Goal: Task Accomplishment & Management: Manage account settings

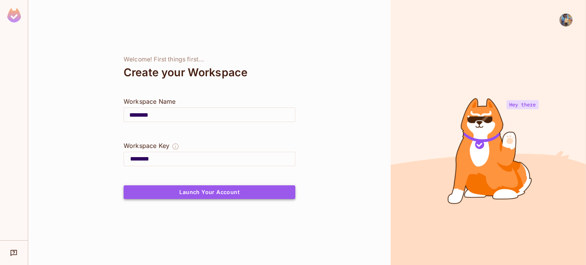
click at [206, 190] on button "Launch Your Account" at bounding box center [210, 193] width 172 height 14
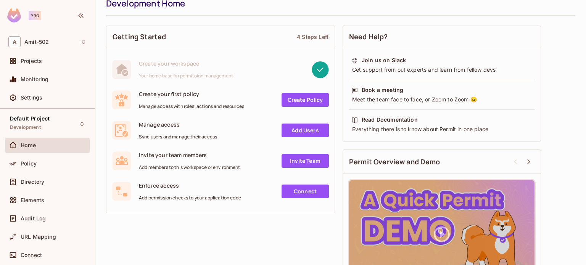
scroll to position [27, 0]
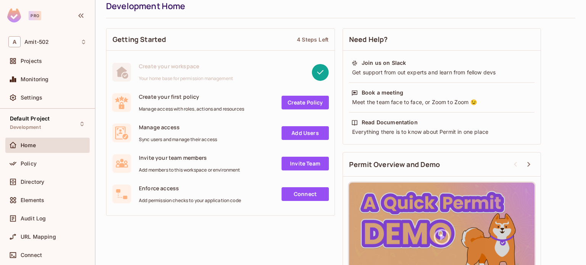
click at [302, 131] on link "Add Users" at bounding box center [305, 133] width 47 height 14
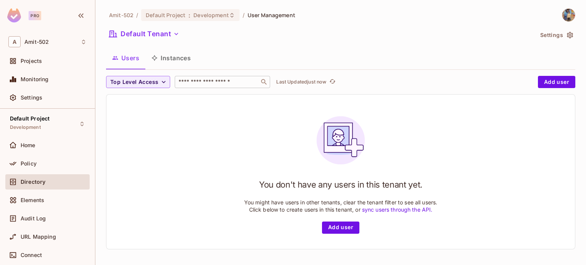
click at [214, 81] on input "text" at bounding box center [217, 82] width 80 height 8
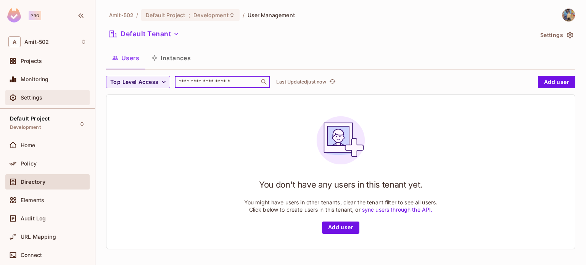
click at [37, 102] on div "Settings" at bounding box center [47, 97] width 78 height 9
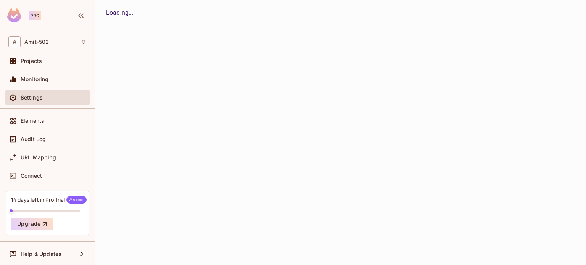
scroll to position [79, 0]
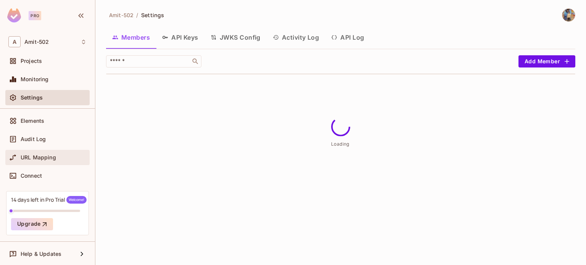
click at [36, 152] on div "URL Mapping" at bounding box center [47, 157] width 84 height 15
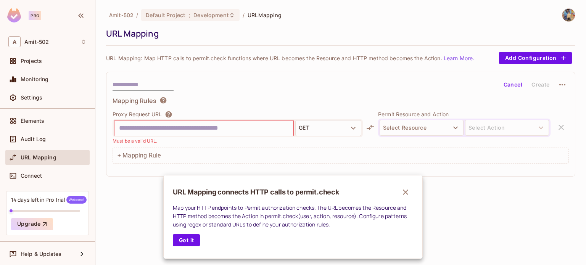
click at [403, 195] on icon "button" at bounding box center [405, 192] width 9 height 9
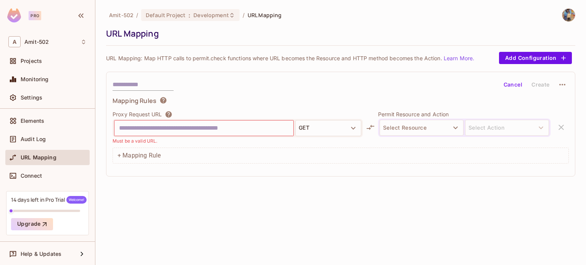
paste input "**********"
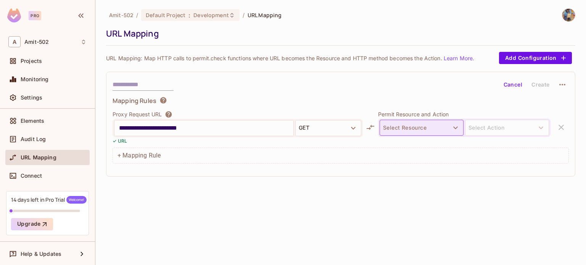
type input "**********"
click at [405, 131] on button "Select Resource" at bounding box center [422, 128] width 84 height 16
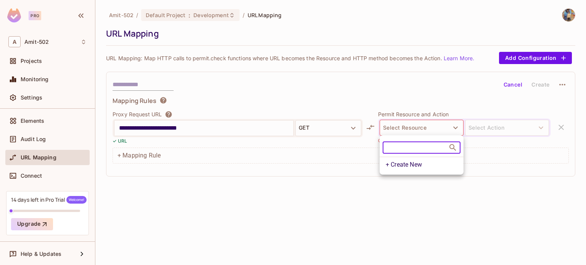
click at [224, 198] on div at bounding box center [293, 132] width 586 height 265
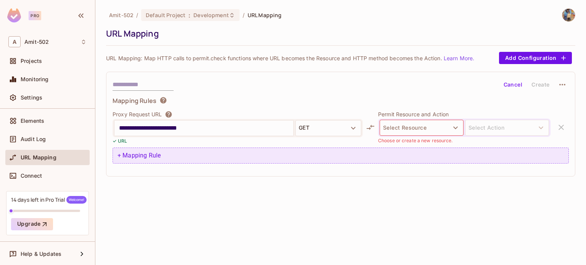
click at [134, 162] on div "+ Mapping Rule" at bounding box center [341, 156] width 457 height 16
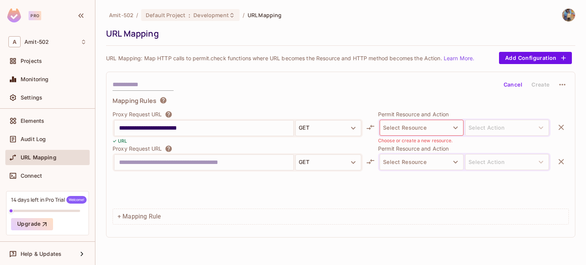
click at [557, 161] on icon "button" at bounding box center [561, 161] width 9 height 9
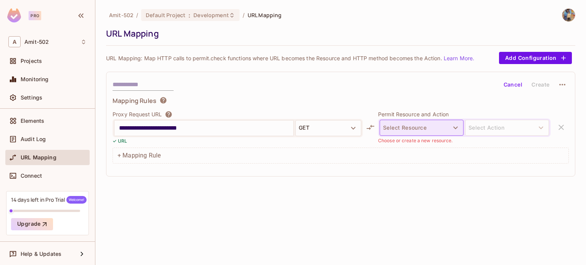
click at [416, 128] on button "Select Resource" at bounding box center [422, 128] width 84 height 16
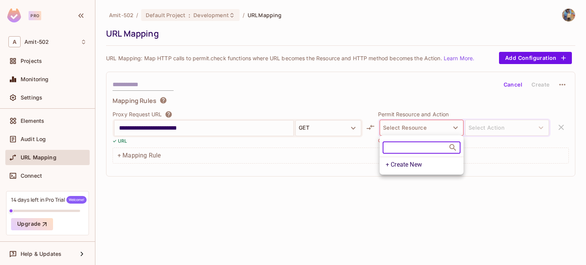
click at [405, 163] on li "+ Create New" at bounding box center [422, 164] width 84 height 15
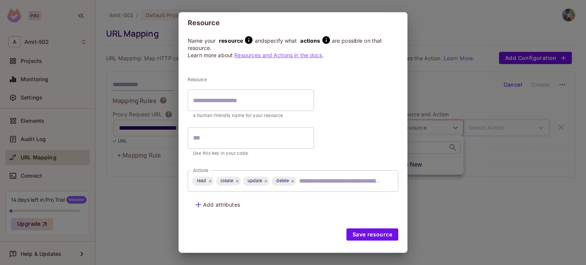
click at [252, 115] on p "a human-friendly name for your resource" at bounding box center [251, 116] width 116 height 8
click at [235, 143] on input "text" at bounding box center [251, 137] width 126 height 21
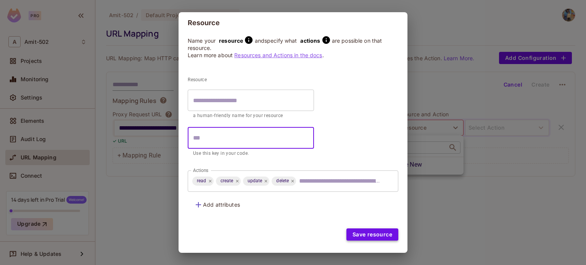
click at [371, 239] on button "Save resource" at bounding box center [373, 235] width 52 height 12
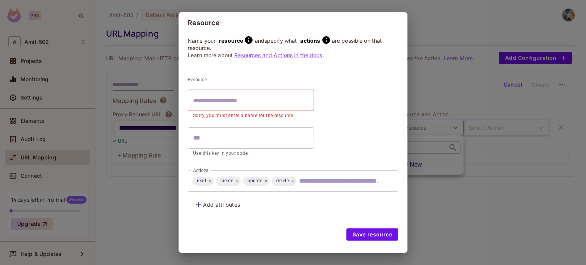
click at [204, 88] on div "Resource ​ Sorry, you must enter a name for the resource. ​ Use this key in you…" at bounding box center [251, 119] width 126 height 84
click at [204, 94] on input "text" at bounding box center [251, 100] width 126 height 21
type input "*"
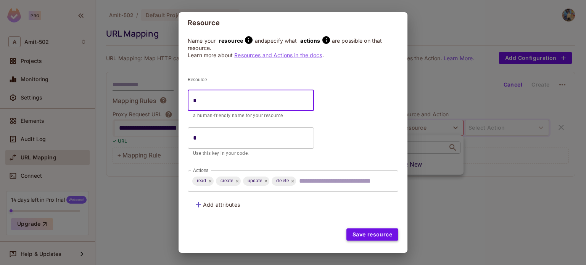
type input "*"
click at [363, 237] on button "Save resource" at bounding box center [373, 235] width 52 height 12
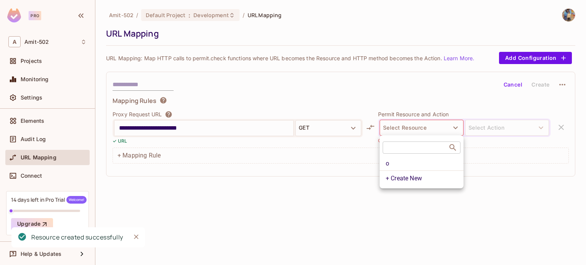
click at [348, 87] on div at bounding box center [293, 132] width 586 height 265
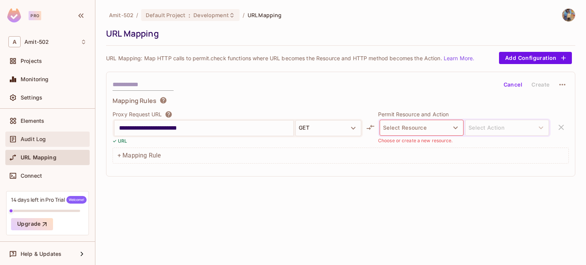
click at [34, 144] on div "Audit Log" at bounding box center [47, 139] width 84 height 15
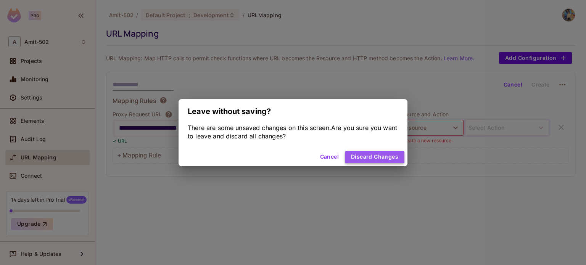
click at [363, 157] on button "Discard Changes" at bounding box center [375, 157] width 60 height 12
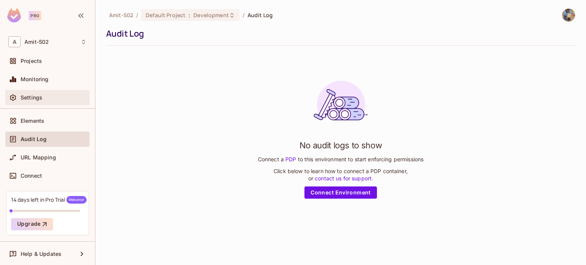
click at [19, 103] on div "Settings" at bounding box center [47, 97] width 84 height 15
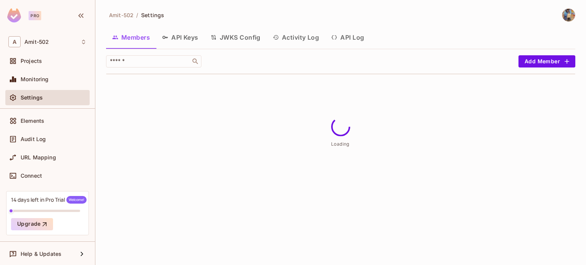
click at [23, 87] on div "Monitoring" at bounding box center [47, 81] width 84 height 18
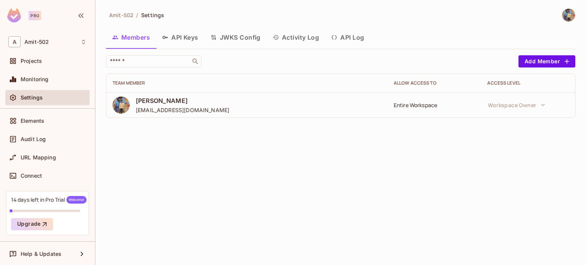
click at [177, 38] on button "API Keys" at bounding box center [180, 37] width 48 height 19
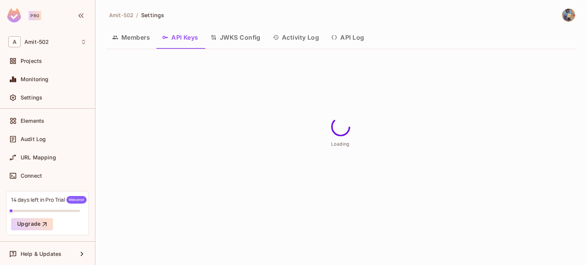
click at [237, 37] on button "JWKS Config" at bounding box center [236, 37] width 62 height 19
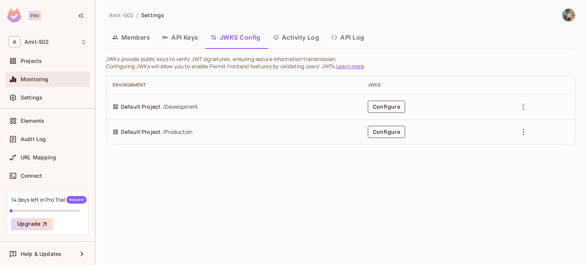
click at [46, 75] on div "Monitoring" at bounding box center [47, 79] width 78 height 9
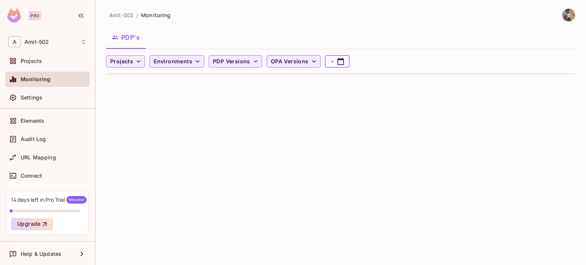
click at [339, 61] on icon "button" at bounding box center [341, 61] width 6 height 7
select select "*"
select select "****"
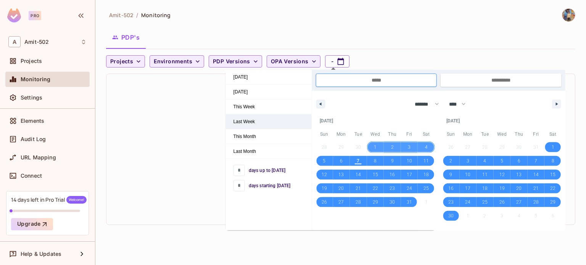
click at [250, 118] on span "Last Week" at bounding box center [269, 122] width 86 height 15
type input "**********"
select select "*"
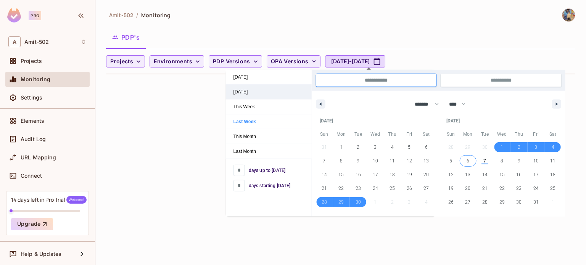
click at [260, 95] on span "Yesterday" at bounding box center [269, 92] width 86 height 15
type input "**********"
select select "*"
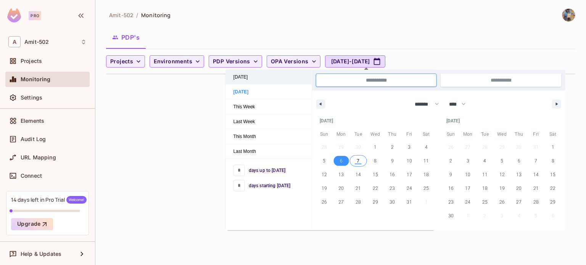
click at [250, 81] on span "Today" at bounding box center [269, 77] width 86 height 15
type input "*"
type input "**********"
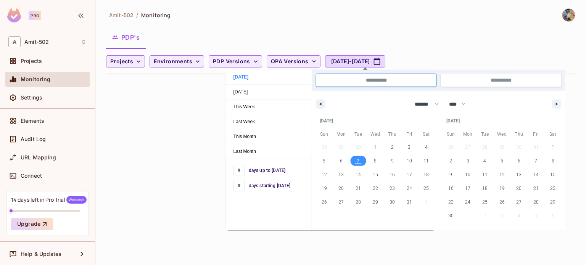
click at [255, 167] on span "days up to today" at bounding box center [267, 170] width 37 height 7
click at [265, 168] on span "days up to today" at bounding box center [267, 170] width 37 height 7
click at [237, 171] on input "*" at bounding box center [239, 170] width 11 height 11
click at [395, 157] on span "9" at bounding box center [392, 161] width 17 height 10
type input "*"
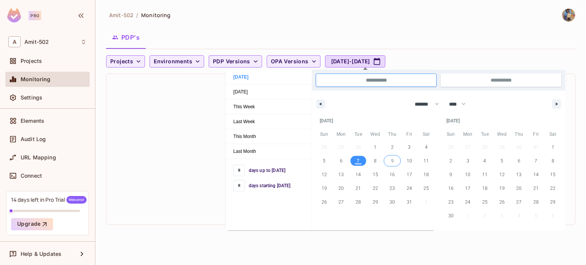
type input "*"
type input "**********"
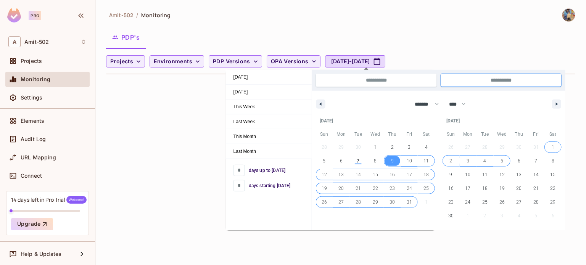
click at [509, 162] on span "5" at bounding box center [502, 161] width 17 height 10
type input "**********"
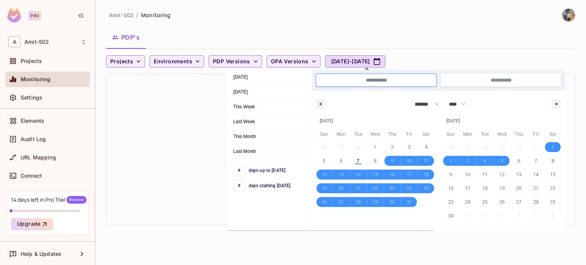
click at [424, 228] on div "Oct 2025 Sun Mon Tue Wed Thu Fri Sat 28 29 30 1 2 3 4 5 6 7 8 9 10 11 12 13 14 …" at bounding box center [375, 172] width 127 height 117
click at [465, 236] on div "Amit-502 / Monitoring PDP's Projects Environments PDP Versions OPA Versions Oct…" at bounding box center [340, 132] width 491 height 265
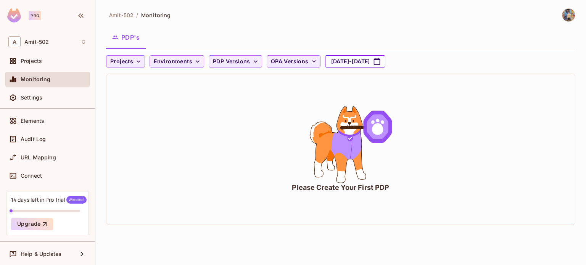
click at [386, 64] on button "Oct 9, 2025 - Nov 5, 2025" at bounding box center [355, 61] width 60 height 12
select select "*"
select select "****"
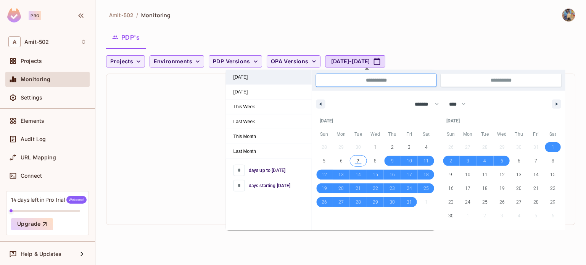
click at [272, 83] on span "Today" at bounding box center [269, 77] width 86 height 15
type input "*"
type input "**********"
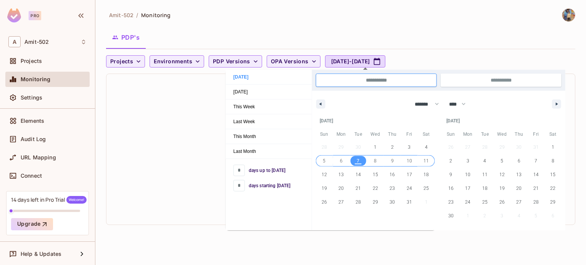
click at [141, 161] on div "Please Create Your First PDP" at bounding box center [340, 149] width 469 height 151
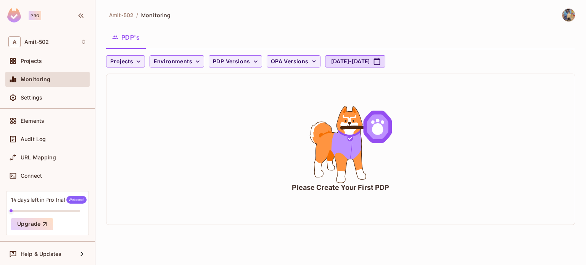
click at [147, 17] on span "Monitoring" at bounding box center [155, 14] width 29 height 7
click at [24, 13] on div "Pro" at bounding box center [28, 15] width 42 height 14
click at [32, 18] on div "Pro" at bounding box center [35, 15] width 13 height 9
click at [79, 16] on icon "button" at bounding box center [80, 15] width 9 height 9
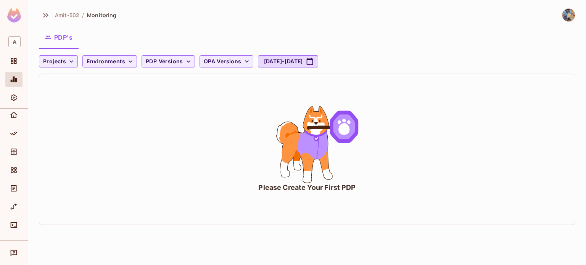
scroll to position [5, 0]
click at [48, 16] on icon "button" at bounding box center [45, 15] width 9 height 9
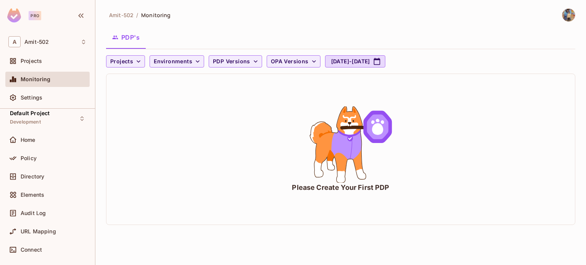
scroll to position [3, 0]
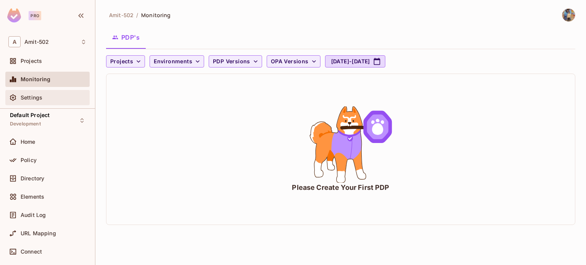
click at [37, 100] on span "Settings" at bounding box center [32, 98] width 22 height 6
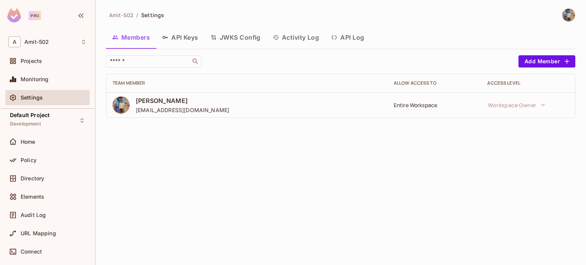
click at [174, 40] on button "API Keys" at bounding box center [180, 37] width 48 height 19
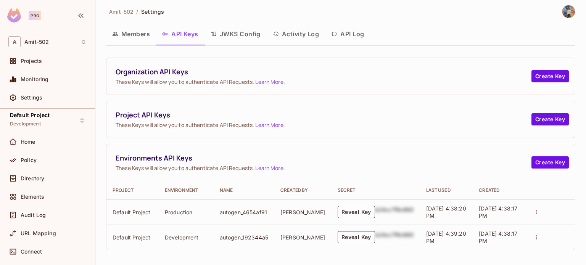
scroll to position [5, 0]
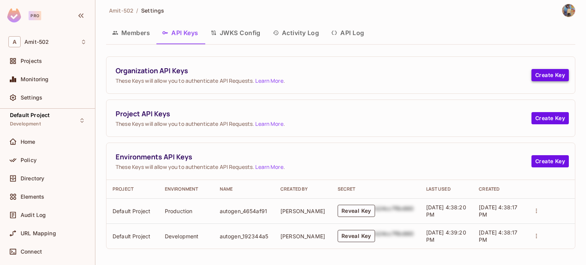
click at [536, 74] on button "Create Key" at bounding box center [550, 75] width 37 height 12
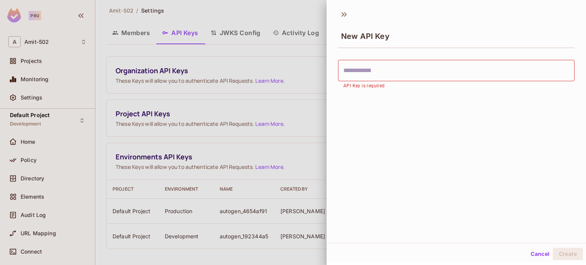
click at [345, 83] on div "​ API Key is required" at bounding box center [457, 73] width 260 height 45
click at [342, 13] on icon at bounding box center [343, 14] width 3 height 5
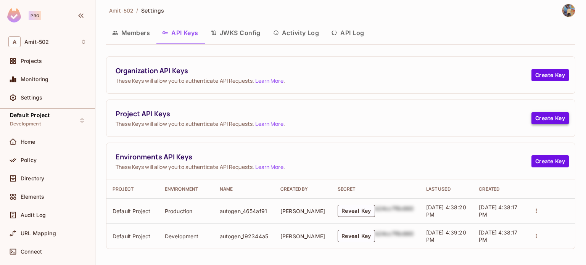
click at [548, 119] on button "Create Key" at bounding box center [550, 118] width 37 height 12
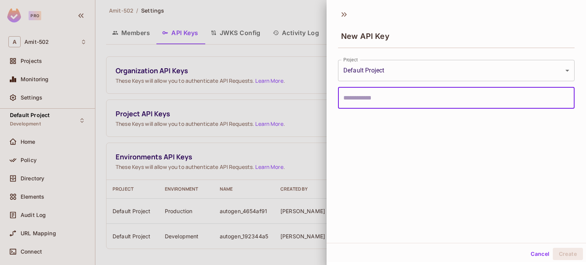
click at [412, 102] on input "text" at bounding box center [456, 97] width 237 height 21
type input "**********"
click at [562, 255] on button "Create" at bounding box center [568, 254] width 30 height 12
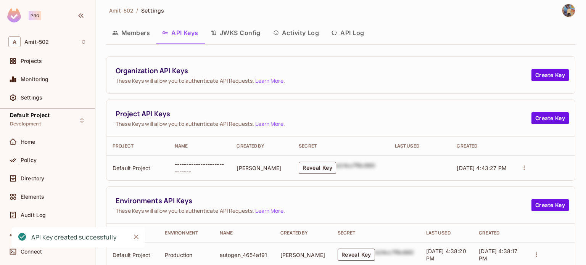
click at [198, 163] on td "----------------------------" at bounding box center [200, 167] width 62 height 25
click at [312, 169] on button "Reveal Key" at bounding box center [317, 168] width 37 height 12
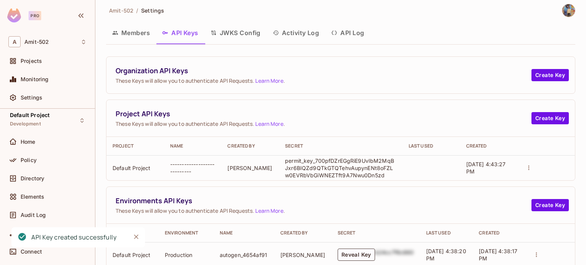
click at [308, 166] on p "permit_key_700pfDZrEGgRiE9UvIbM2MqBJxr6BIQZd9QTkGTQTehvAupynENt8oFZLw0EVRbVbGiW…" at bounding box center [340, 168] width 111 height 22
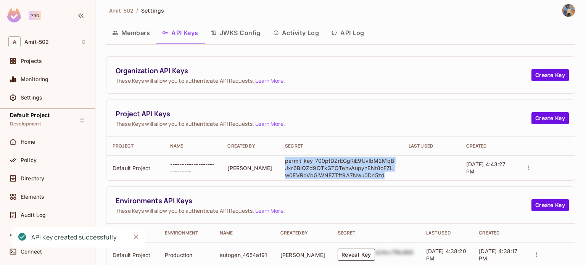
click at [308, 166] on p "permit_key_700pfDZrEGgRiE9UvIbM2MqBJxr6BIQZd9QTkGTQTehvAupynENt8oFZLw0EVRbVbGiW…" at bounding box center [340, 168] width 111 height 22
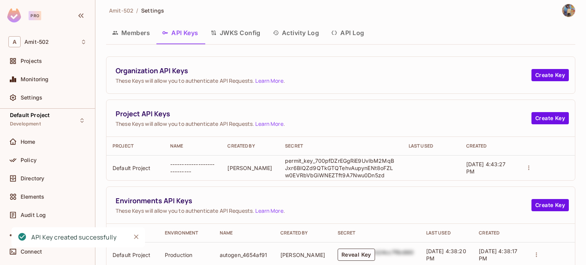
click at [318, 183] on div "Organization API Keys These Keys will allow you to authenticate API Requests. L…" at bounding box center [341, 174] width 470 height 237
click at [526, 168] on icon "actions" at bounding box center [529, 168] width 7 height 7
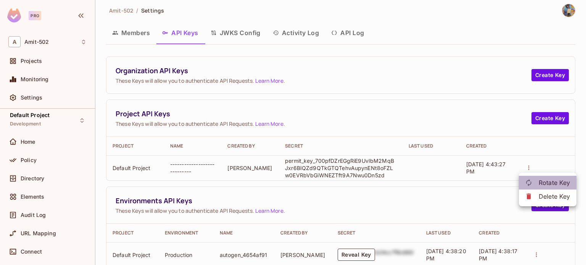
click at [542, 187] on p "Rotate Key" at bounding box center [555, 182] width 32 height 9
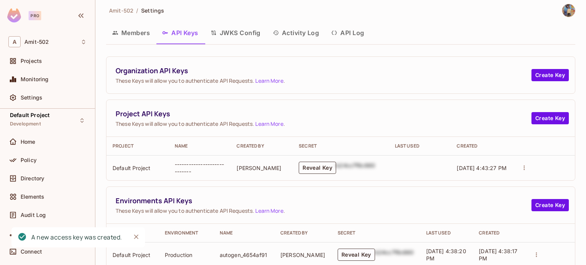
click at [307, 165] on button "Reveal Key" at bounding box center [317, 168] width 37 height 12
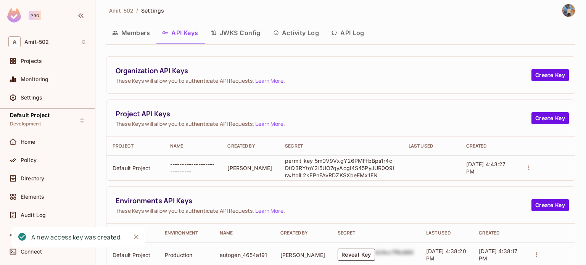
click at [526, 169] on icon "actions" at bounding box center [529, 168] width 7 height 7
click at [537, 200] on div at bounding box center [532, 197] width 14 height 8
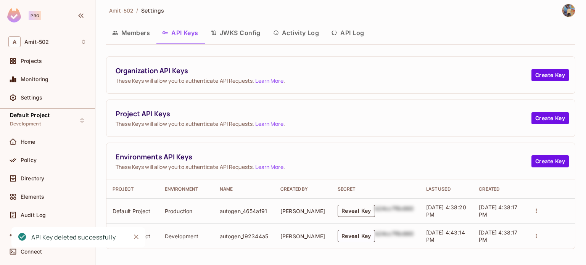
click at [368, 209] on button "Reveal Key" at bounding box center [356, 211] width 37 height 12
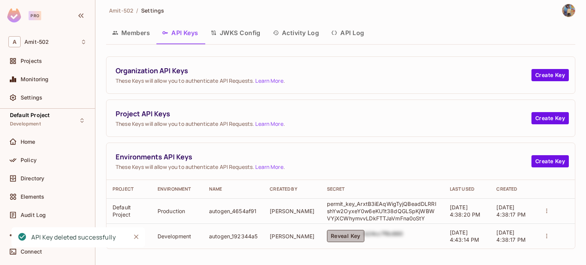
click at [345, 239] on button "Reveal Key" at bounding box center [345, 236] width 37 height 12
